Goal: Information Seeking & Learning: Learn about a topic

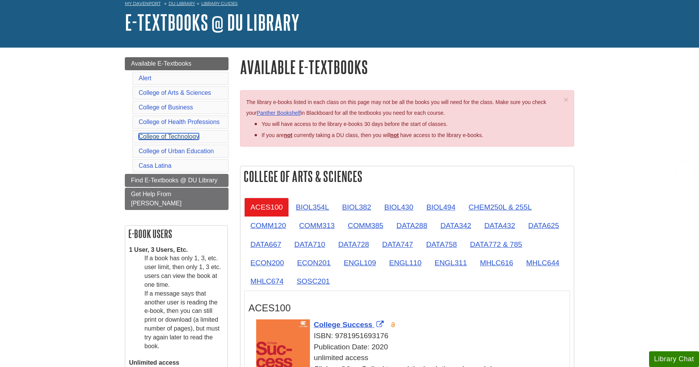
click at [172, 136] on link "College of Technology" at bounding box center [169, 136] width 60 height 7
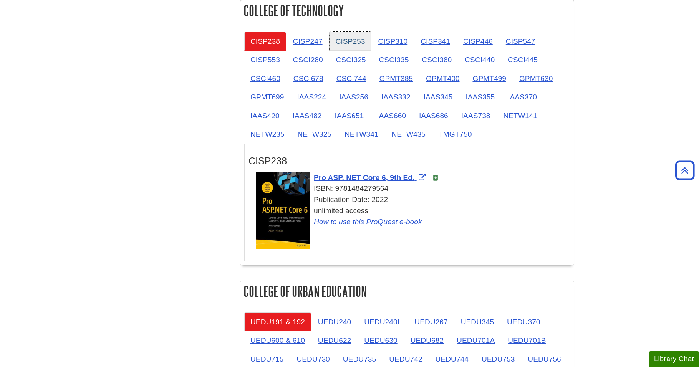
click at [342, 42] on link "CISP253" at bounding box center [350, 41] width 42 height 19
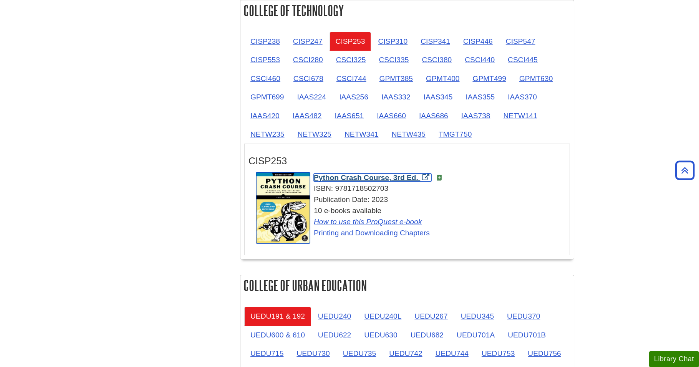
click at [372, 180] on span "Python Crash Course, 3rd Ed." at bounding box center [366, 178] width 104 height 8
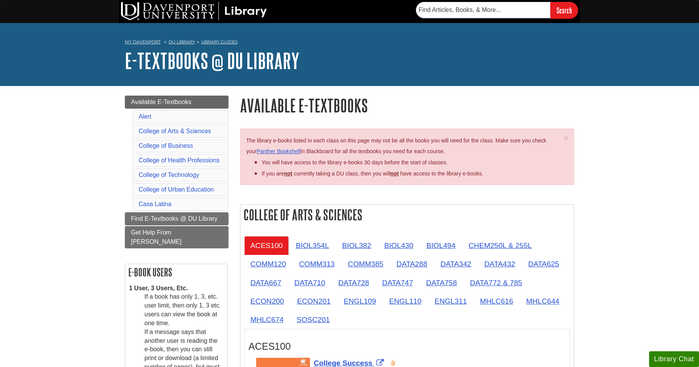
scroll to position [986, 0]
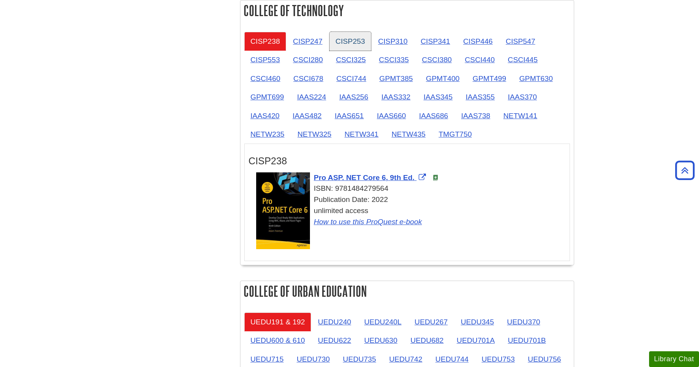
click at [347, 42] on link "CISP253" at bounding box center [350, 41] width 42 height 19
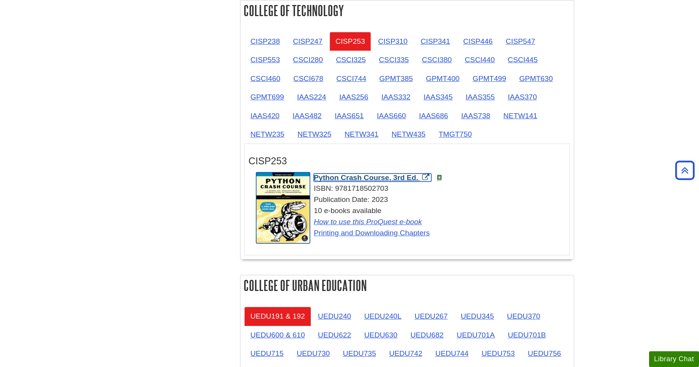
click at [375, 179] on span "Python Crash Course, 3rd Ed." at bounding box center [366, 178] width 104 height 8
click at [342, 43] on link "CISP253" at bounding box center [350, 41] width 42 height 19
click at [329, 48] on link "CISP253" at bounding box center [350, 41] width 42 height 19
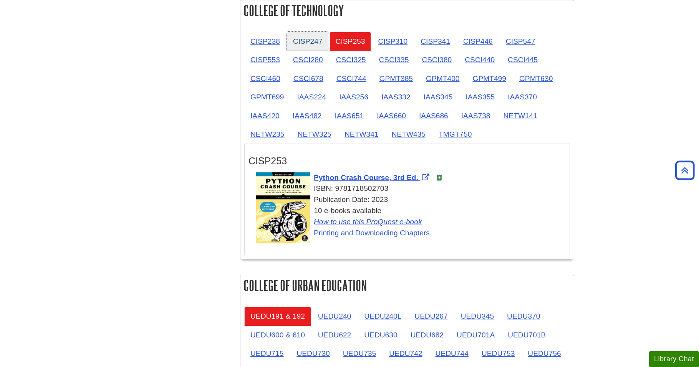
click at [322, 48] on link "CISP247" at bounding box center [308, 41] width 42 height 19
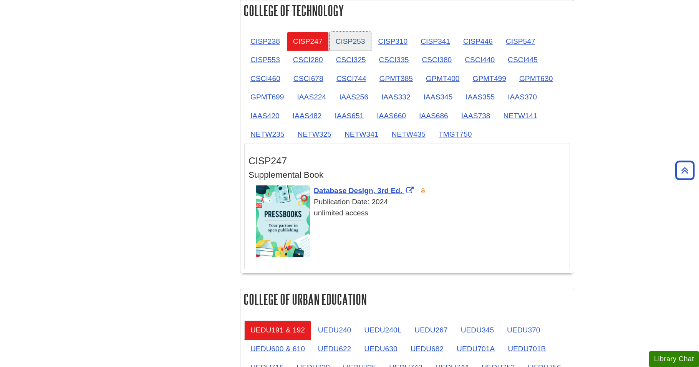
click at [344, 48] on link "CISP253" at bounding box center [350, 41] width 42 height 19
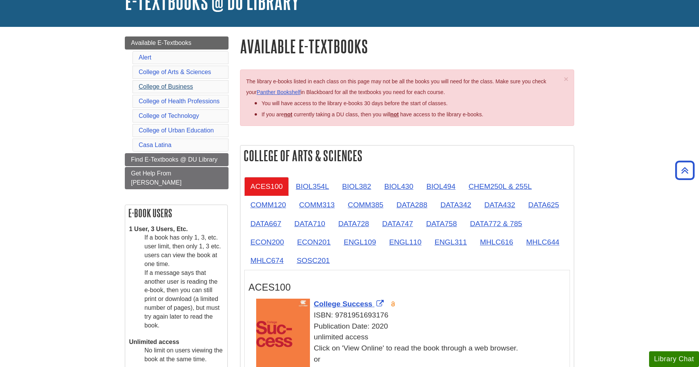
scroll to position [0, 0]
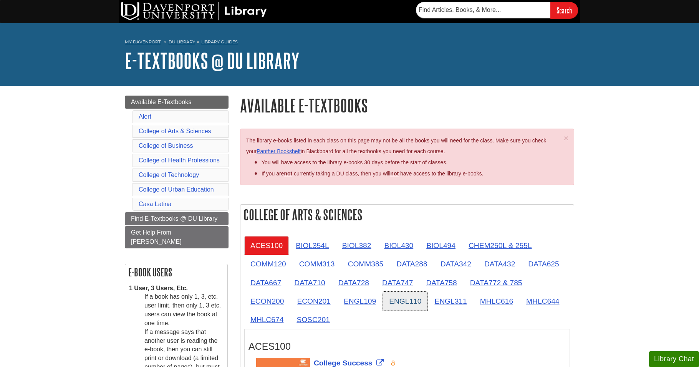
click at [411, 306] on link "ENGL110" at bounding box center [405, 301] width 45 height 19
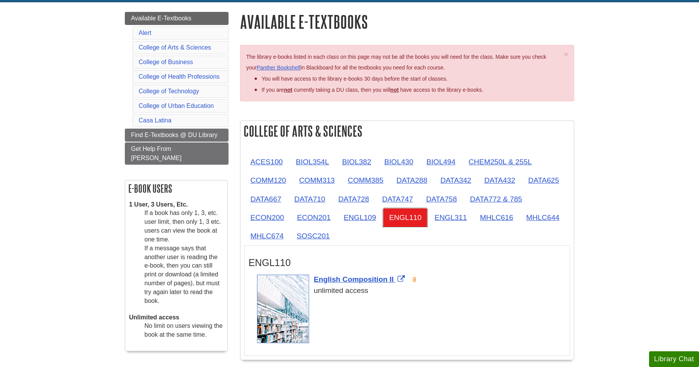
scroll to position [154, 0]
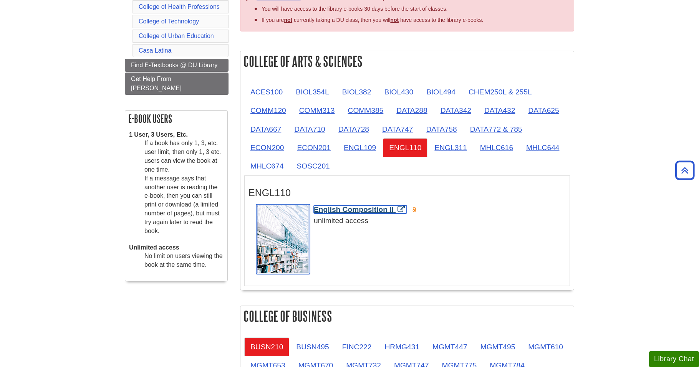
click at [359, 211] on span "English Composition II" at bounding box center [354, 209] width 80 height 8
